Goal: Find specific page/section: Find specific page/section

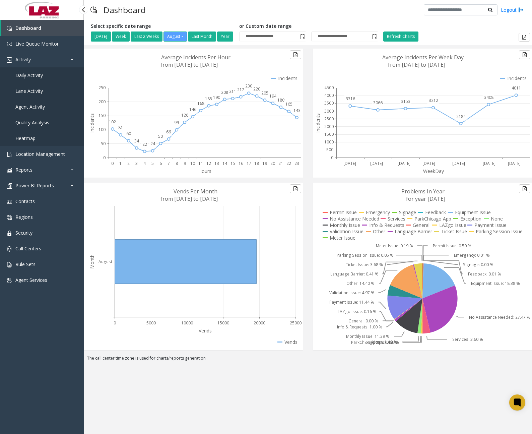
click at [30, 77] on span "Daily Activity" at bounding box center [28, 75] width 27 height 6
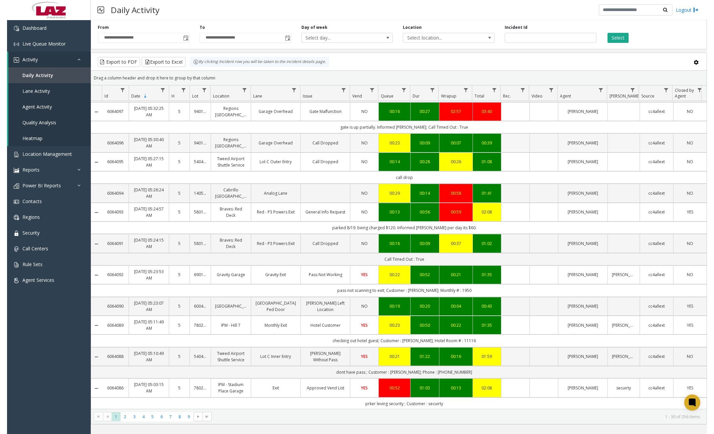
scroll to position [67, 0]
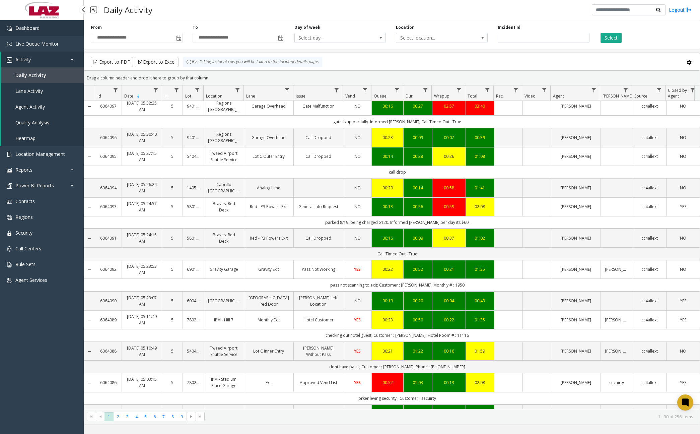
click at [54, 29] on link "Dashboard" at bounding box center [42, 28] width 84 height 16
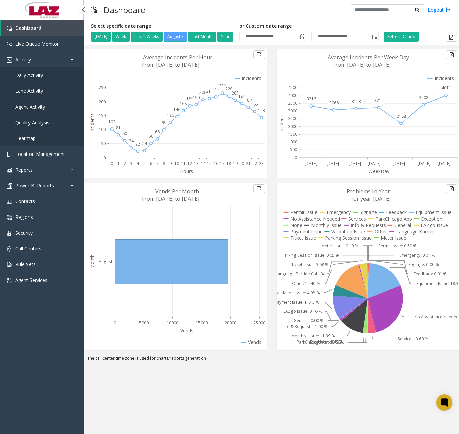
click at [29, 75] on span "Daily Activity" at bounding box center [28, 75] width 27 height 6
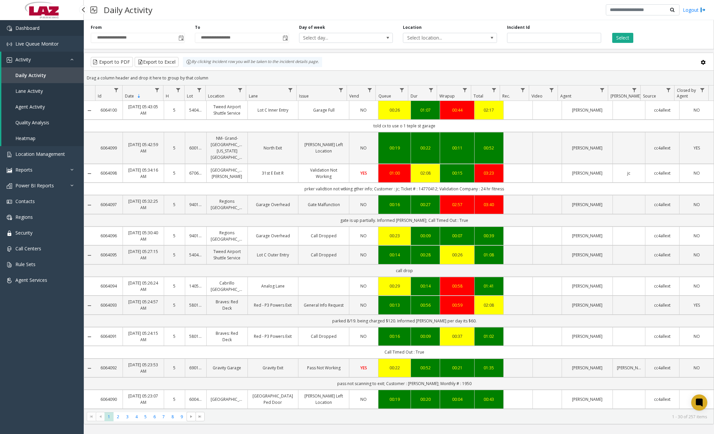
click at [39, 29] on span "Dashboard" at bounding box center [27, 28] width 24 height 6
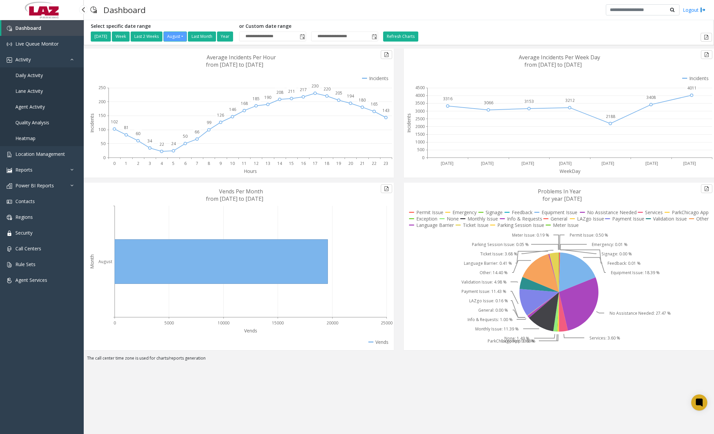
click at [36, 77] on span "Daily Activity" at bounding box center [28, 75] width 27 height 6
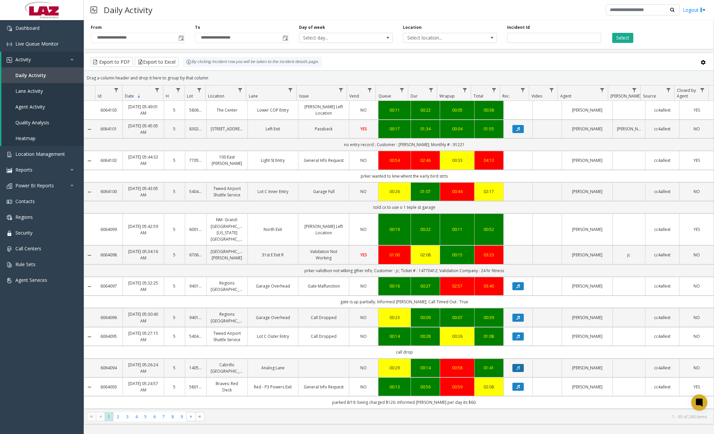
click at [512, 364] on button "Data table" at bounding box center [517, 368] width 11 height 8
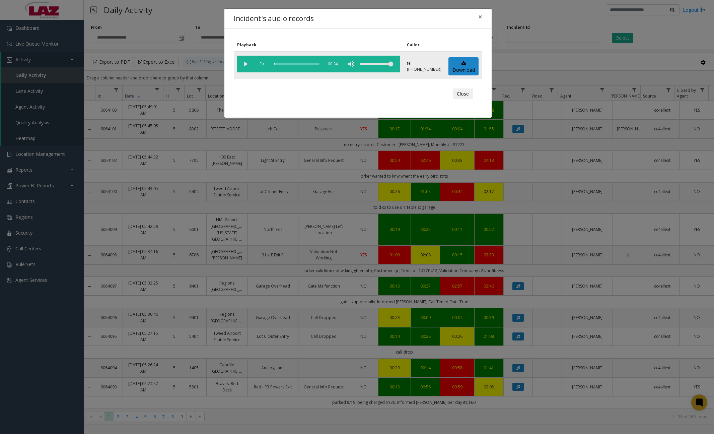
click at [248, 64] on vg-play-pause at bounding box center [245, 64] width 17 height 17
click at [279, 66] on div "scrub bar" at bounding box center [297, 64] width 46 height 17
click at [287, 64] on div "scrub bar" at bounding box center [297, 64] width 46 height 17
click at [291, 64] on div "scrub bar" at bounding box center [297, 64] width 46 height 17
click at [294, 65] on div "scrub bar" at bounding box center [297, 64] width 46 height 17
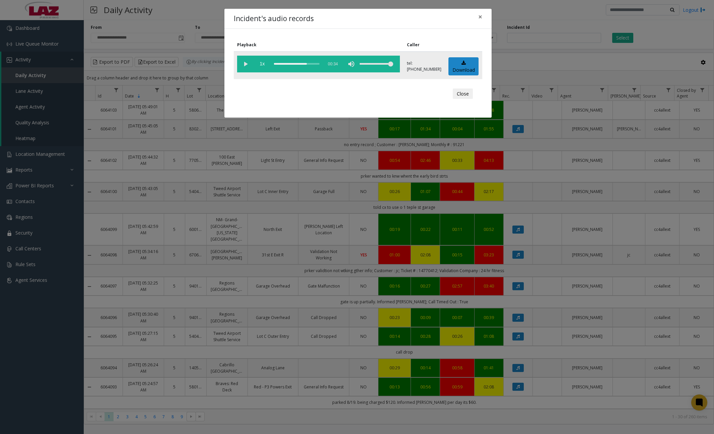
click at [288, 63] on div "scrub bar" at bounding box center [297, 64] width 46 height 17
click at [298, 66] on div "scrub bar" at bounding box center [297, 64] width 46 height 17
click at [301, 65] on div "scrub bar" at bounding box center [297, 64] width 46 height 17
click at [295, 64] on div "scrub bar" at bounding box center [297, 64] width 46 height 17
click at [246, 62] on vg-play-pause at bounding box center [245, 64] width 17 height 17
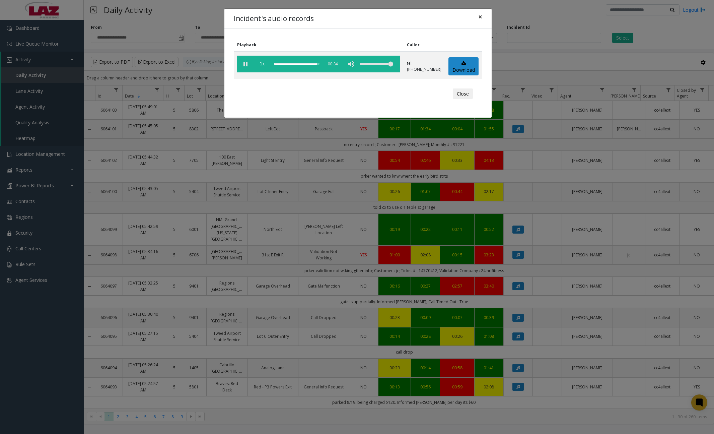
click at [482, 19] on span "×" at bounding box center [480, 16] width 4 height 9
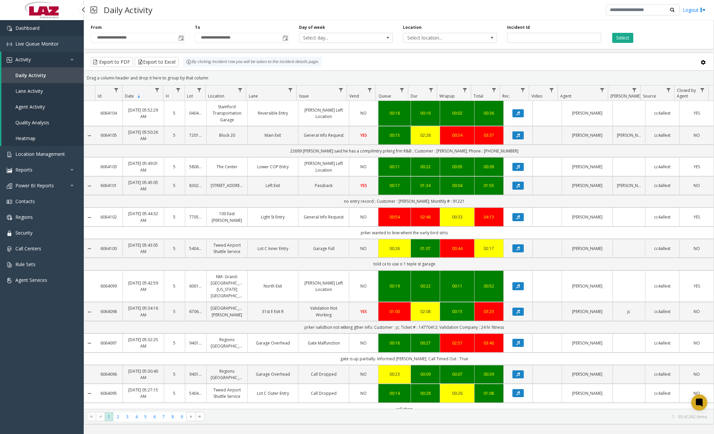
click at [46, 33] on link "Dashboard" at bounding box center [42, 28] width 84 height 16
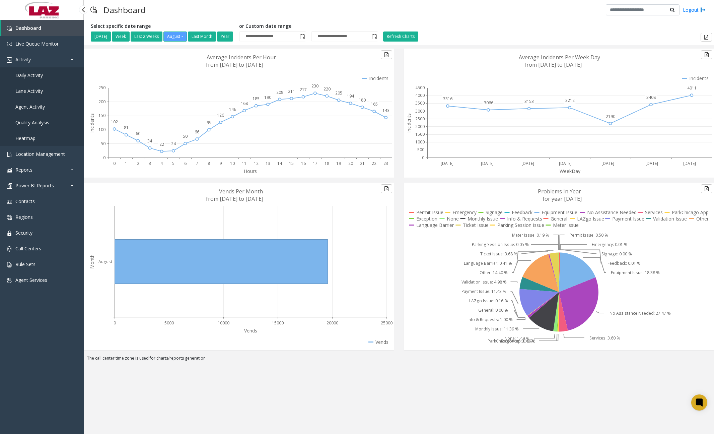
click at [45, 78] on link "Daily Activity" at bounding box center [42, 75] width 84 height 16
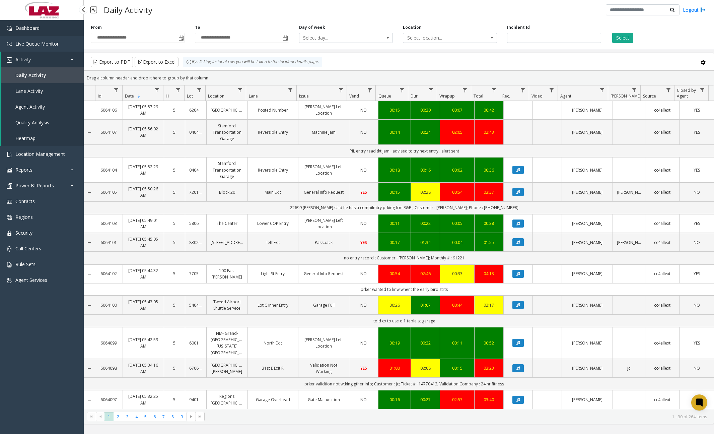
click at [44, 30] on link "Dashboard" at bounding box center [42, 28] width 84 height 16
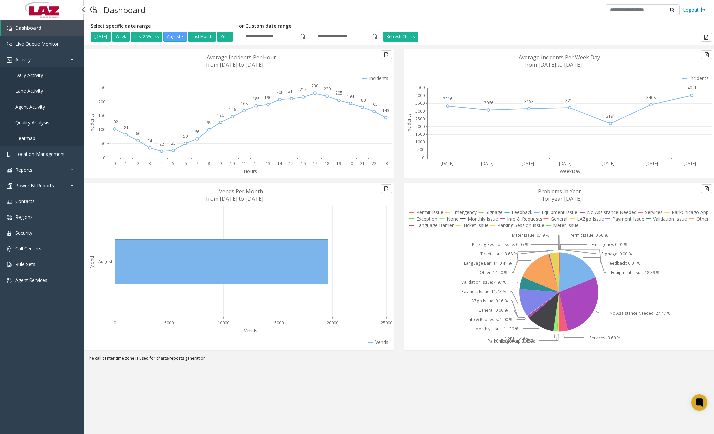
click at [38, 76] on span "Daily Activity" at bounding box center [28, 75] width 27 height 6
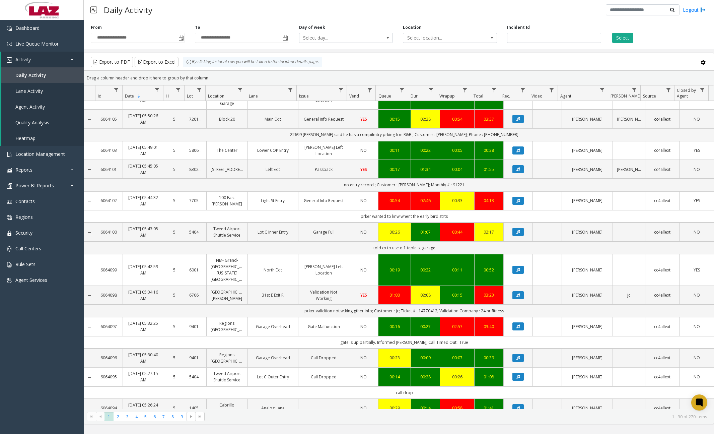
scroll to position [301, 0]
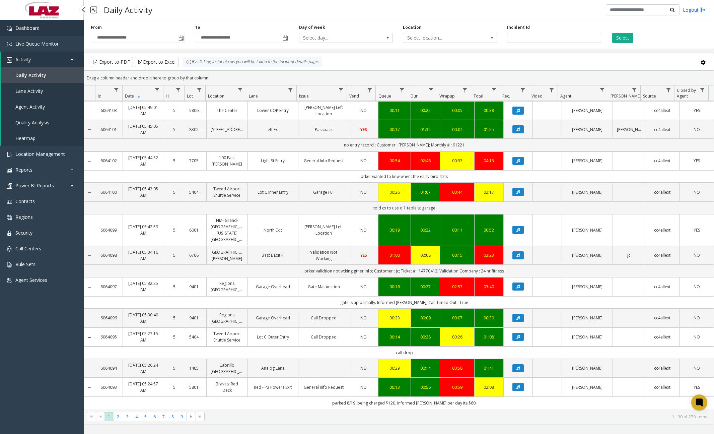
click at [66, 30] on link "Dashboard" at bounding box center [42, 28] width 84 height 16
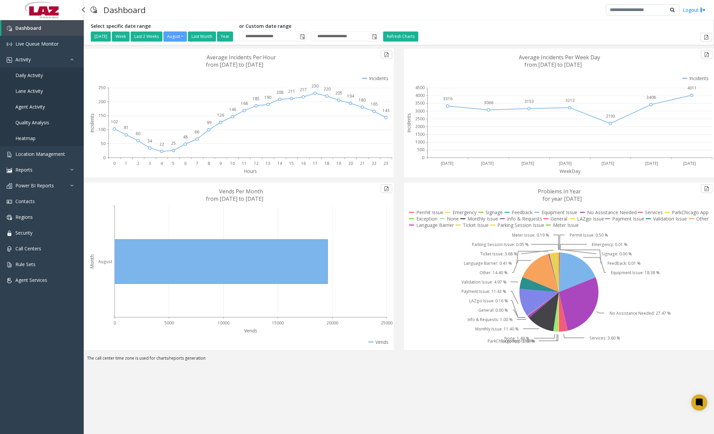
click at [39, 74] on span "Daily Activity" at bounding box center [28, 75] width 27 height 6
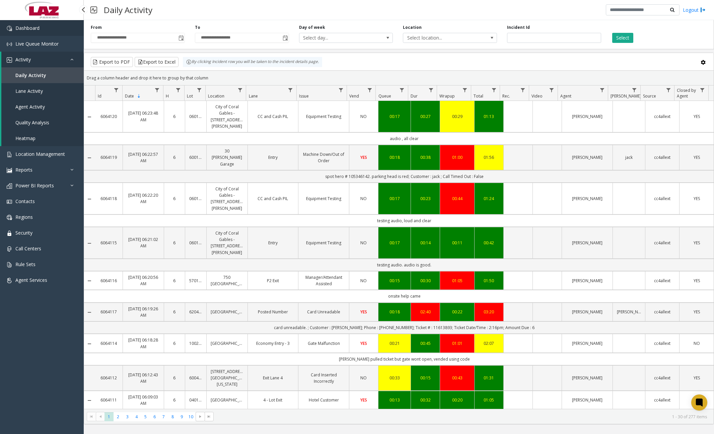
click at [54, 30] on link "Dashboard" at bounding box center [42, 28] width 84 height 16
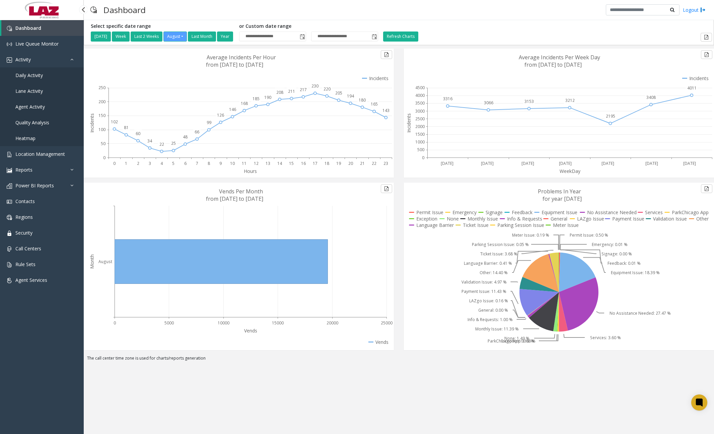
click at [39, 75] on span "Daily Activity" at bounding box center [28, 75] width 27 height 6
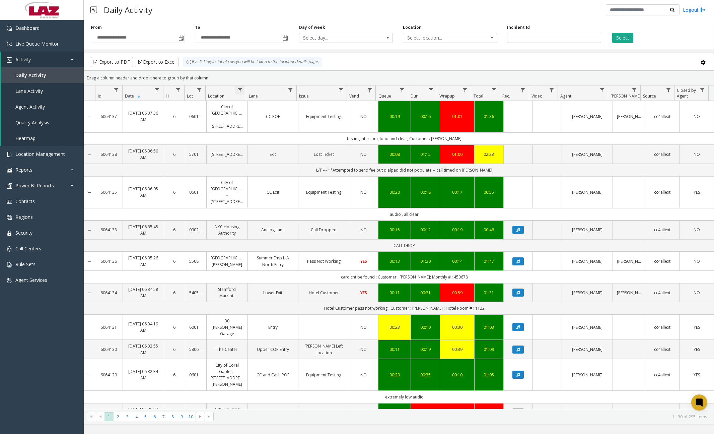
click at [240, 89] on span "Data table" at bounding box center [239, 89] width 5 height 5
click at [262, 121] on input "Location Filter" at bounding box center [268, 118] width 57 height 11
type input "******"
click at [276, 180] on button "Filter" at bounding box center [283, 181] width 27 height 15
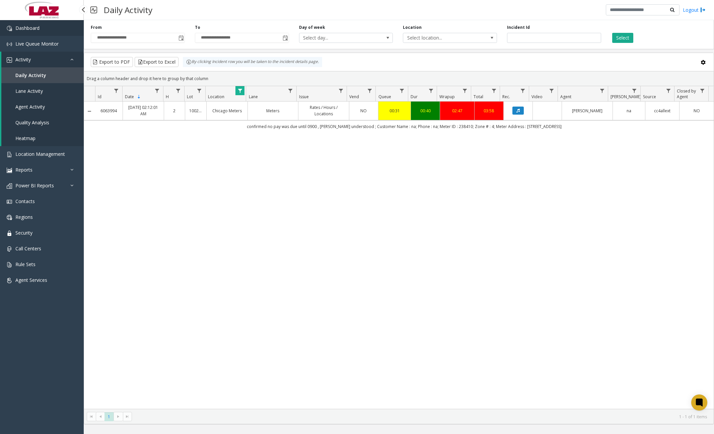
click at [63, 24] on link "Dashboard" at bounding box center [42, 28] width 84 height 16
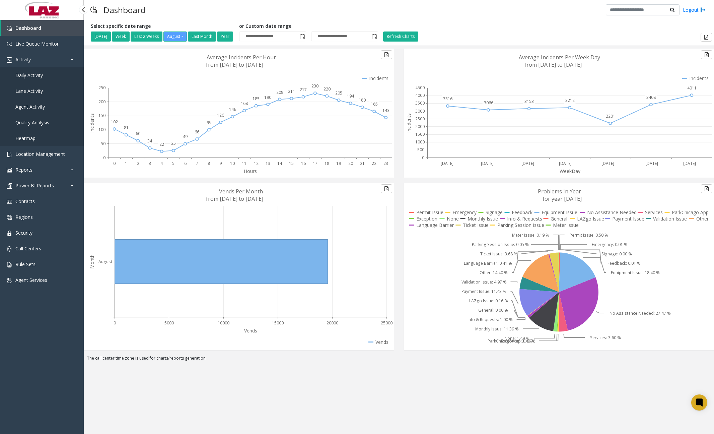
click at [39, 76] on span "Daily Activity" at bounding box center [28, 75] width 27 height 6
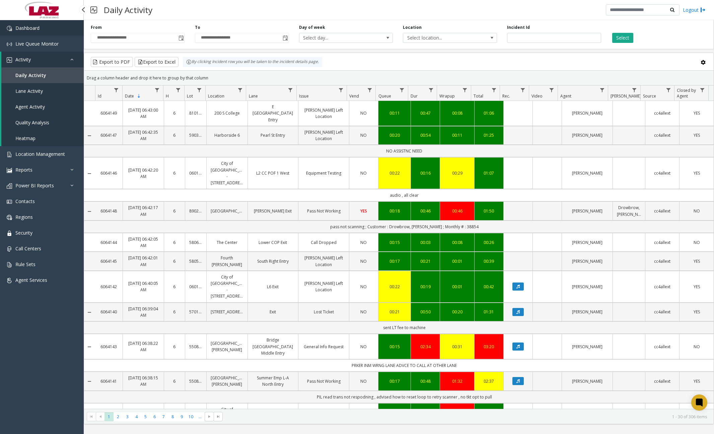
click at [50, 28] on link "Dashboard" at bounding box center [42, 28] width 84 height 16
